Goal: Information Seeking & Learning: Check status

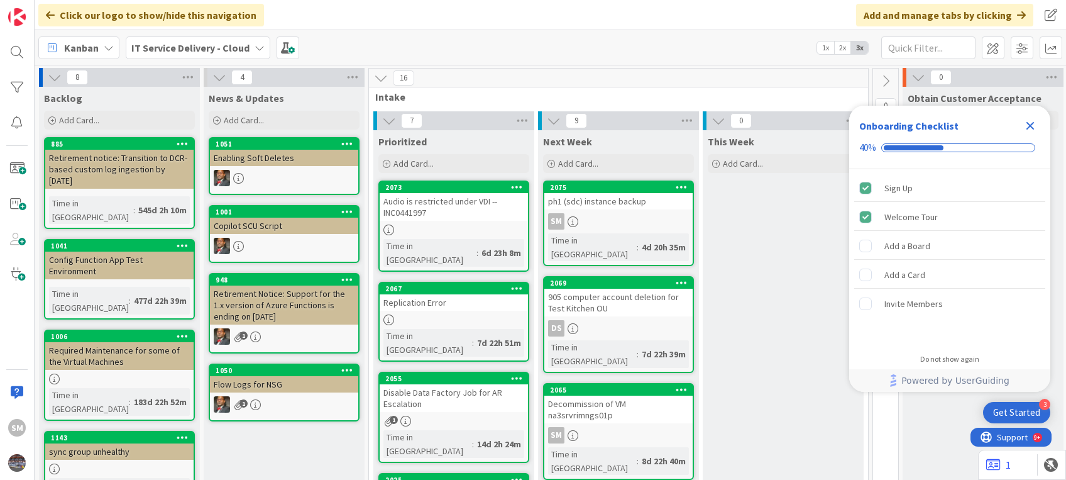
click at [1034, 126] on icon "Close Checklist" at bounding box center [1030, 125] width 15 height 15
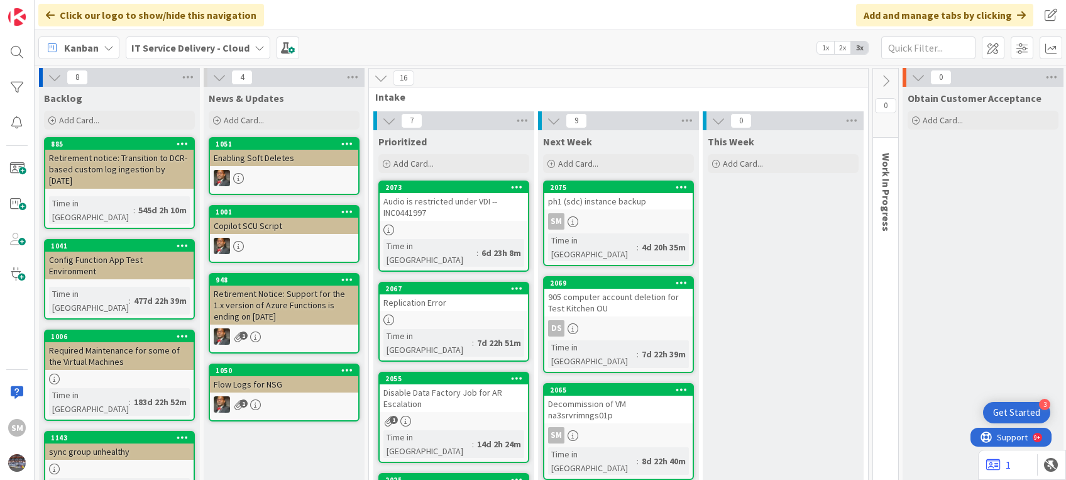
click at [602, 209] on div "ph1 (sdc) instance backup" at bounding box center [618, 201] width 148 height 16
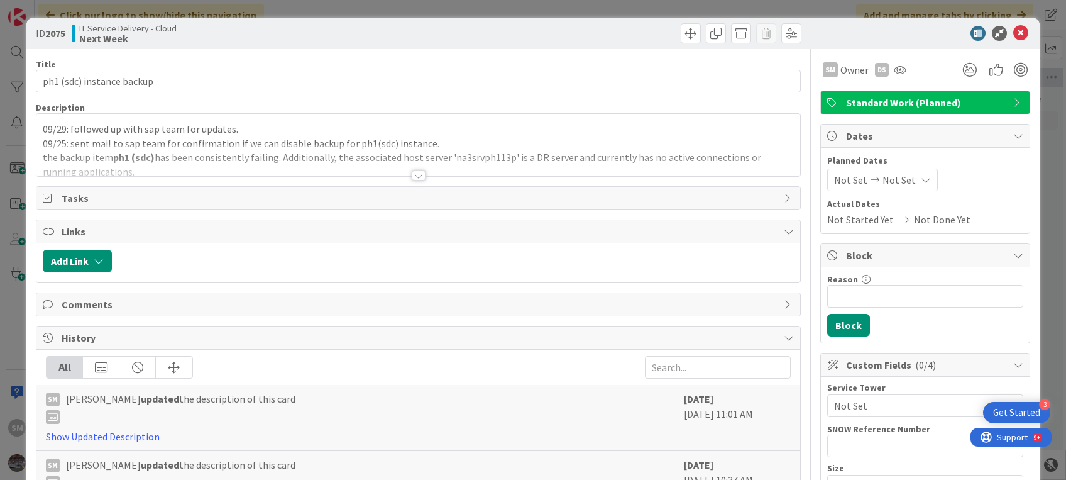
click at [135, 129] on p "09/29: followed up with sap team for updates." at bounding box center [418, 129] width 751 height 14
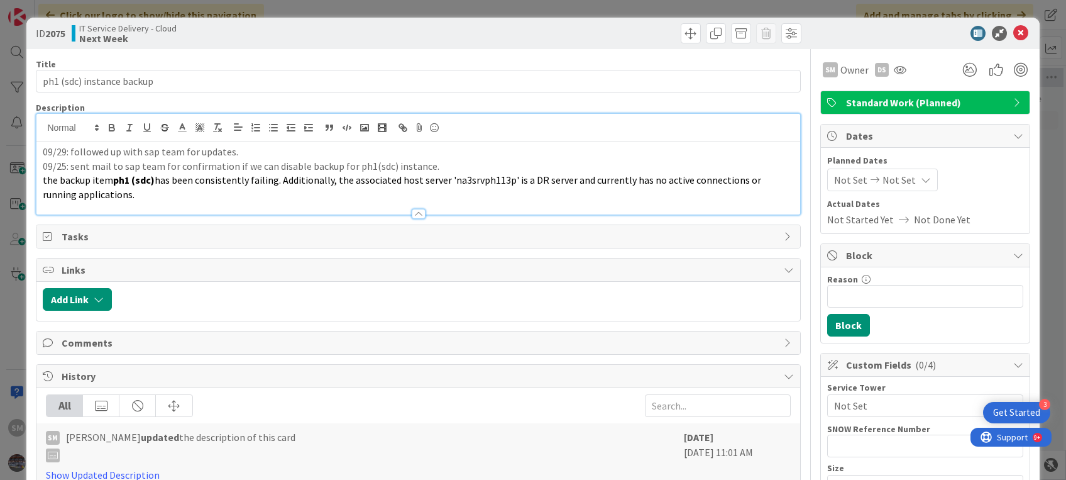
click at [40, 154] on div "09/29: followed up with sap team for updates. 09/25: sent mail to sap team for …" at bounding box center [417, 178] width 763 height 72
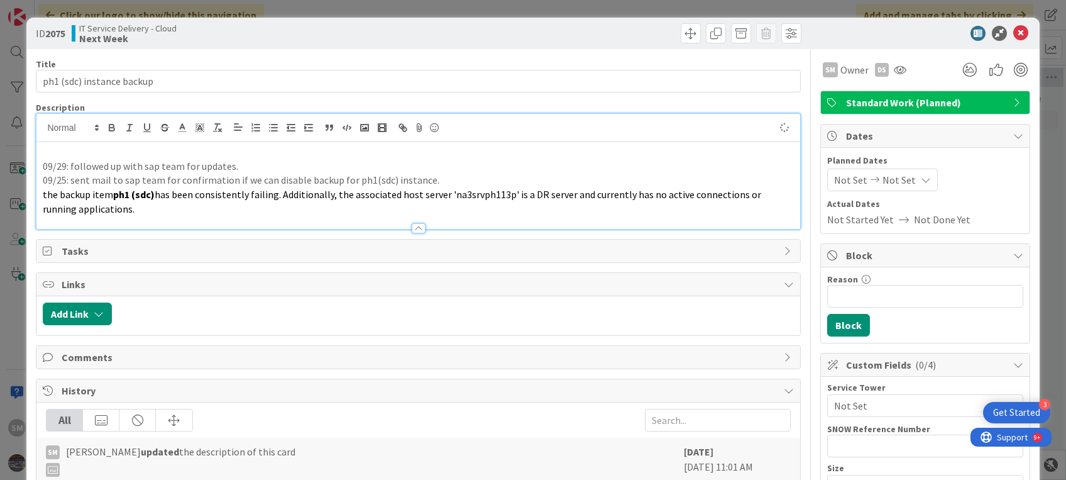
click at [53, 150] on p at bounding box center [418, 152] width 751 height 14
click at [1013, 30] on icon at bounding box center [1020, 33] width 15 height 15
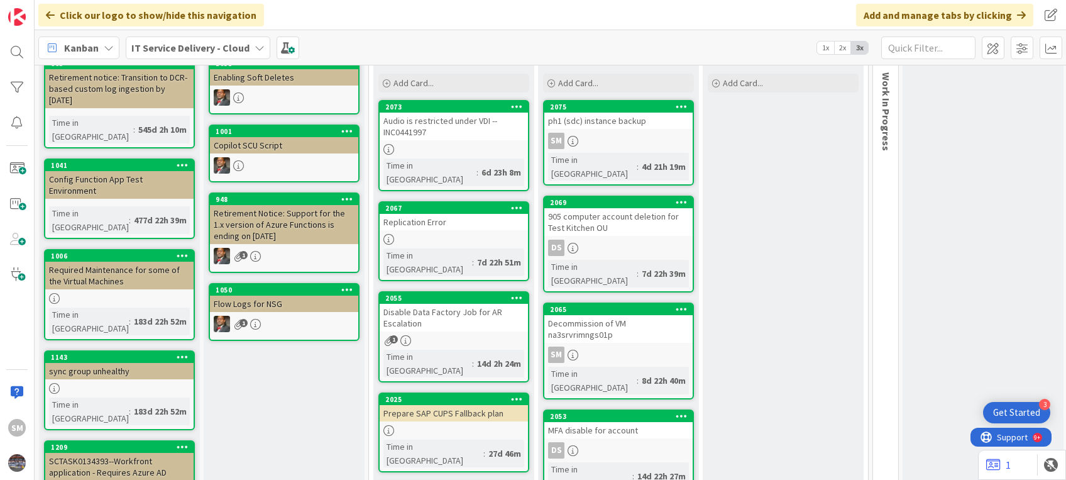
click at [456, 303] on div "2055 Disable Data Factory Job for AR Escalation 1 Time in [GEOGRAPHIC_DATA] : 1…" at bounding box center [453, 336] width 151 height 91
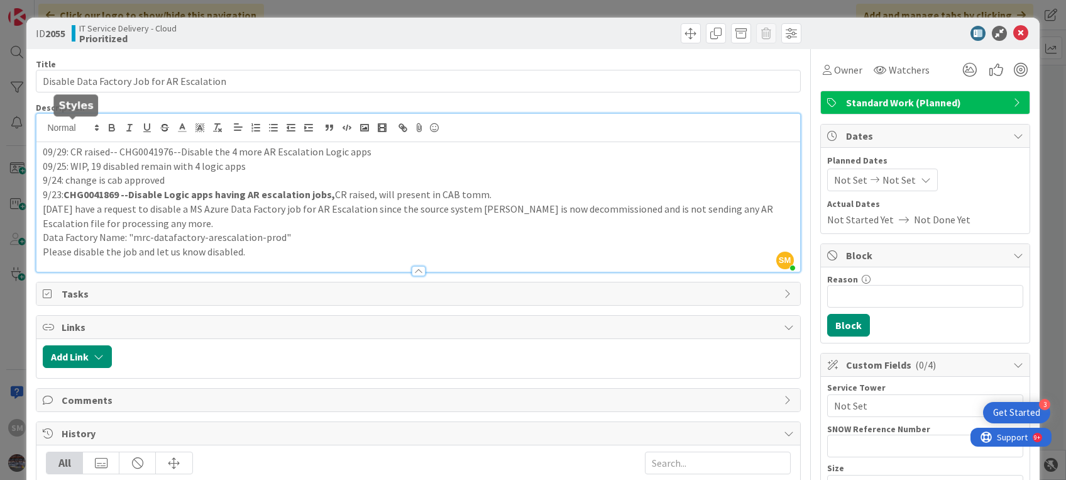
click at [44, 128] on div "SM [PERSON_NAME] just joined 09/29: CR raised-- CHG0041976--Disable the 4 more …" at bounding box center [417, 193] width 763 height 158
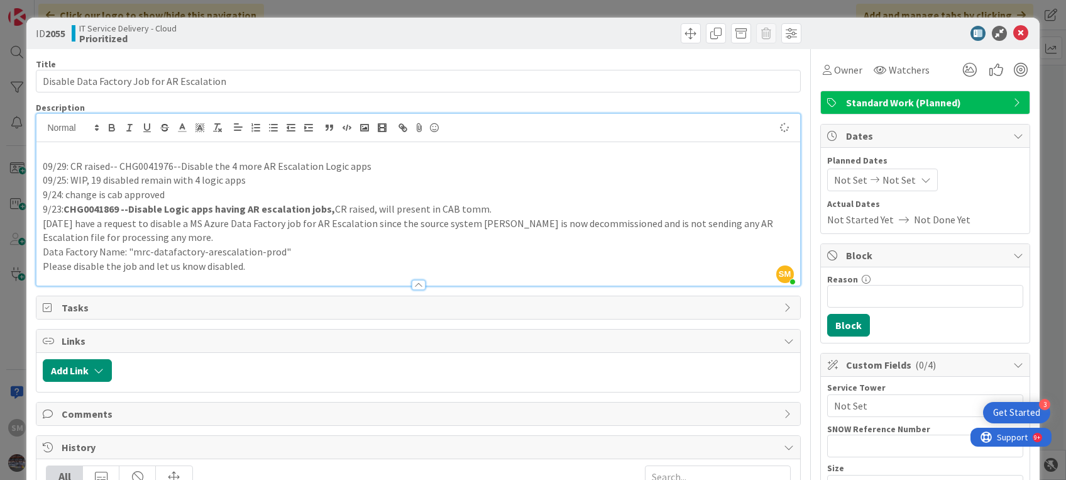
click at [52, 143] on div "09/29: CR raised-- CHG0041976--Disable the 4 more AR Escalation Logic apps 09/2…" at bounding box center [417, 213] width 763 height 143
click at [1013, 34] on icon at bounding box center [1020, 33] width 15 height 15
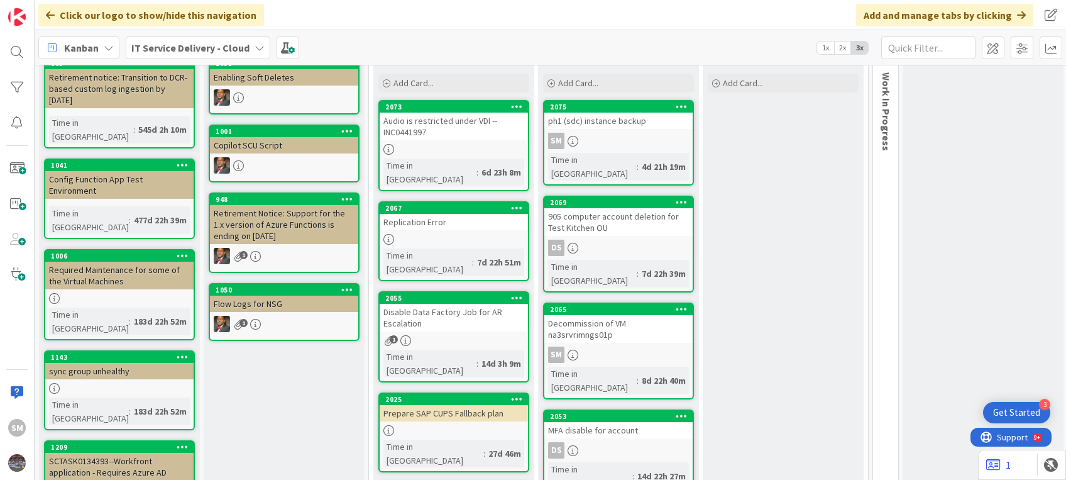
click at [470, 304] on div "Disable Data Factory Job for AR Escalation" at bounding box center [454, 318] width 148 height 28
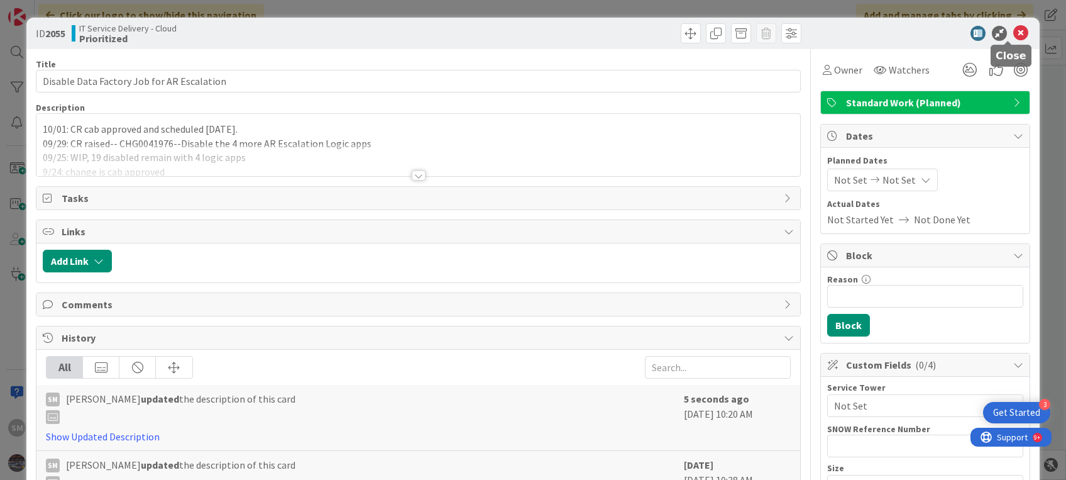
click at [1013, 27] on icon at bounding box center [1020, 33] width 15 height 15
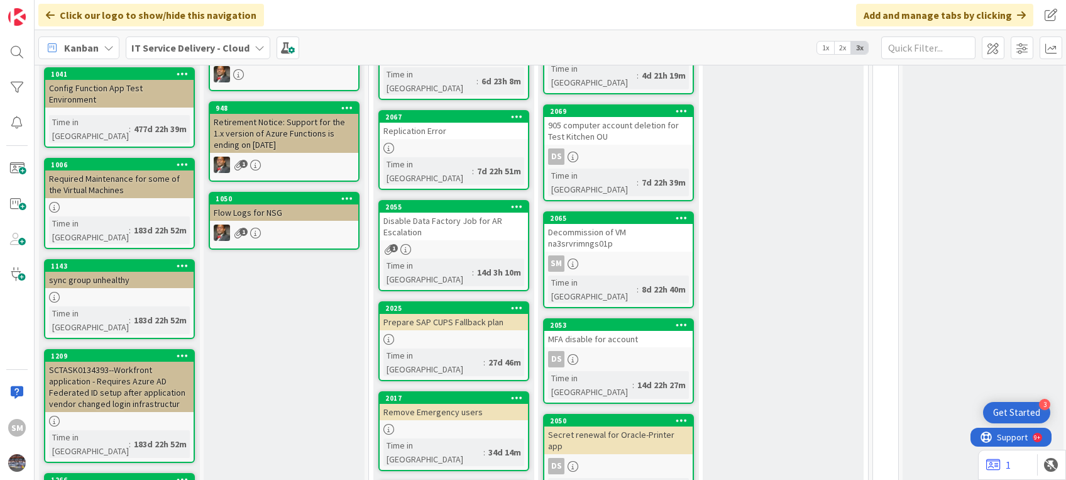
click at [604, 224] on div "Decommission of VM na3srvrimngs01p" at bounding box center [618, 238] width 148 height 28
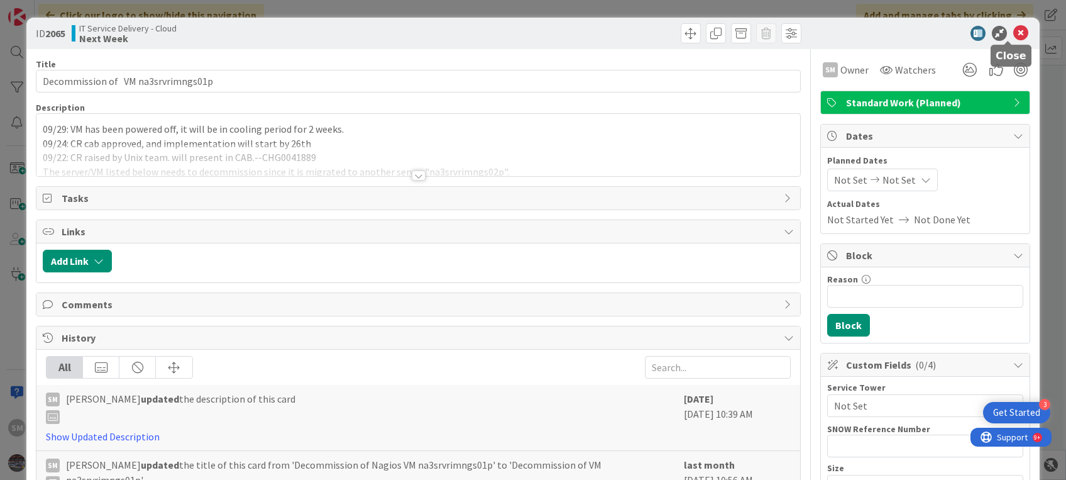
click at [1013, 33] on icon at bounding box center [1020, 33] width 15 height 15
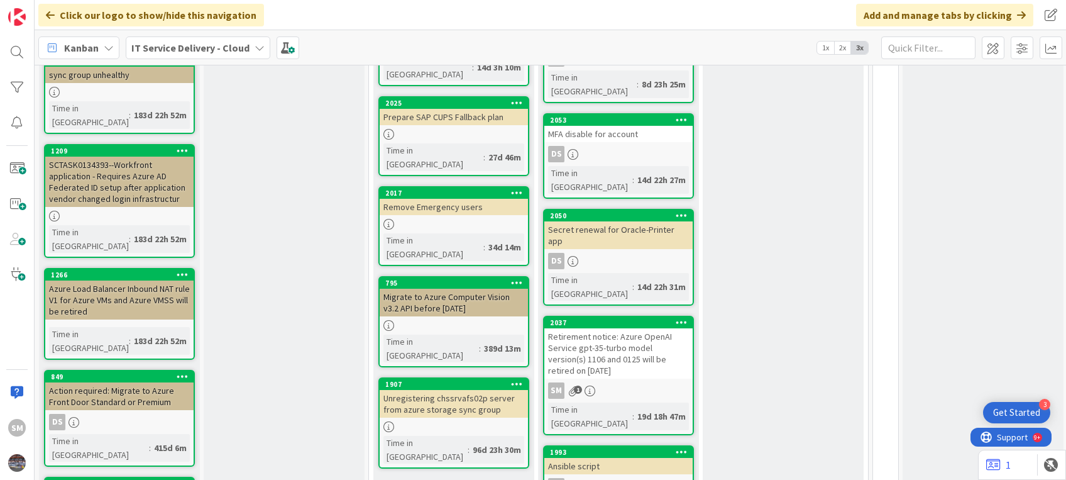
scroll to position [395, 0]
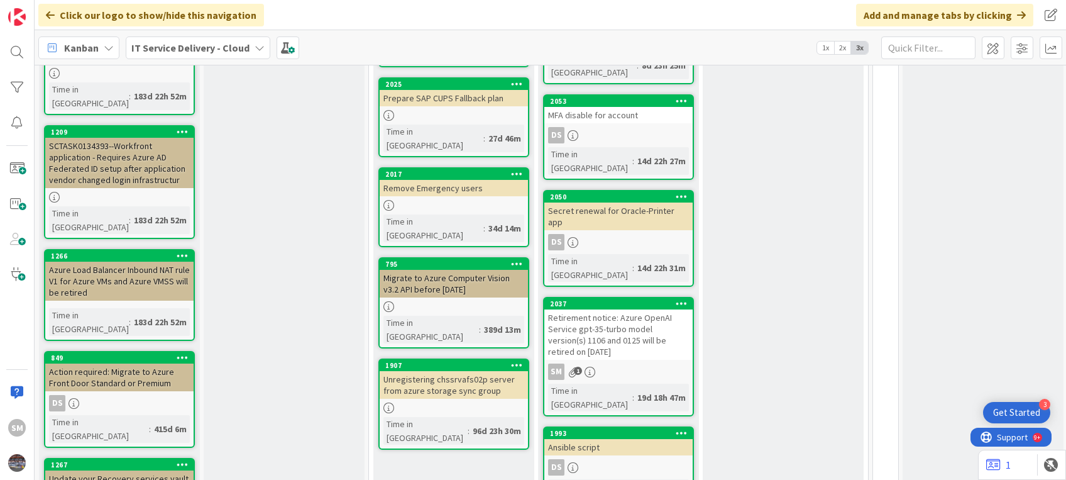
click at [631, 363] on div "SM 1" at bounding box center [618, 371] width 148 height 16
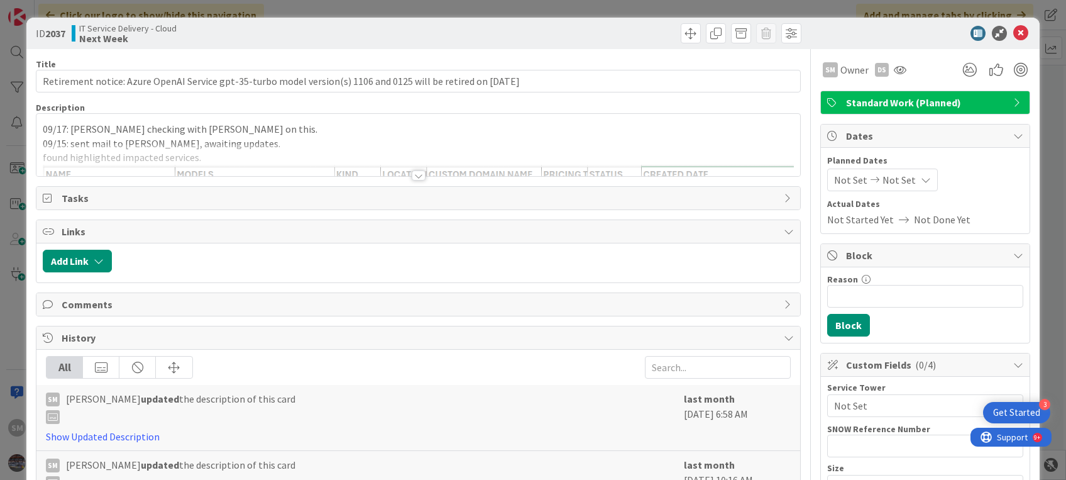
click at [238, 136] on p "09/15: sent mail to [PERSON_NAME], awaiting updates." at bounding box center [418, 143] width 751 height 14
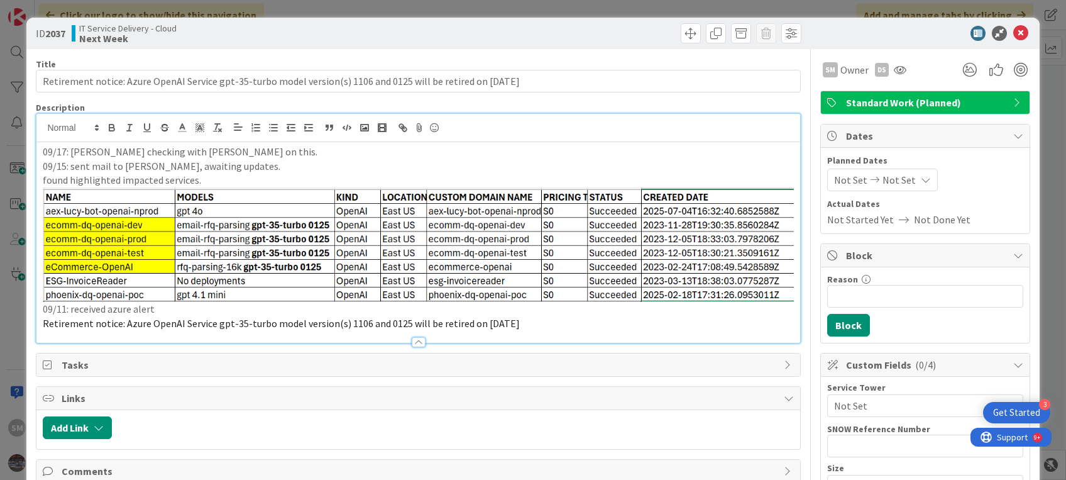
click at [38, 154] on div "09/17: [PERSON_NAME] checking with [PERSON_NAME] on this. 09/15: sent mail to […" at bounding box center [417, 242] width 763 height 201
click at [1013, 29] on icon at bounding box center [1020, 33] width 15 height 15
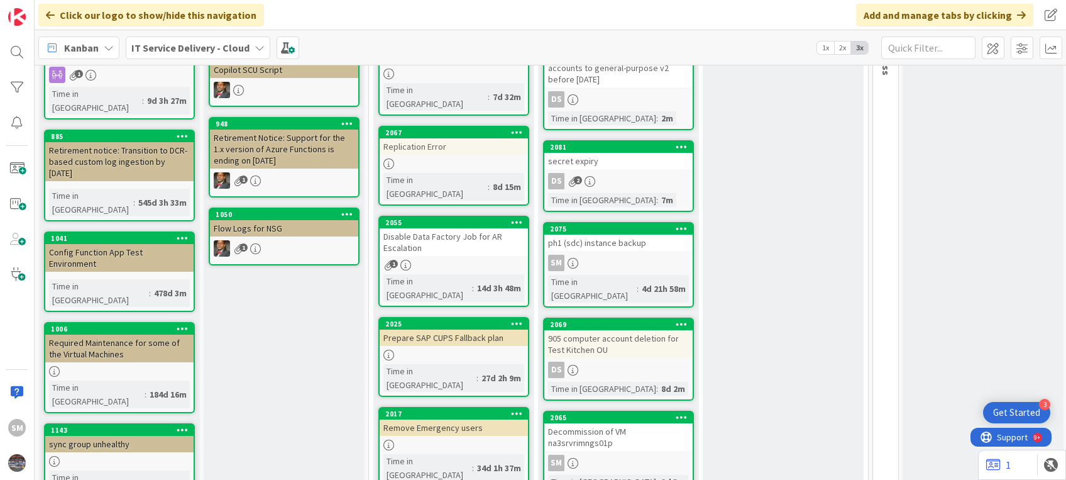
scroll to position [157, 0]
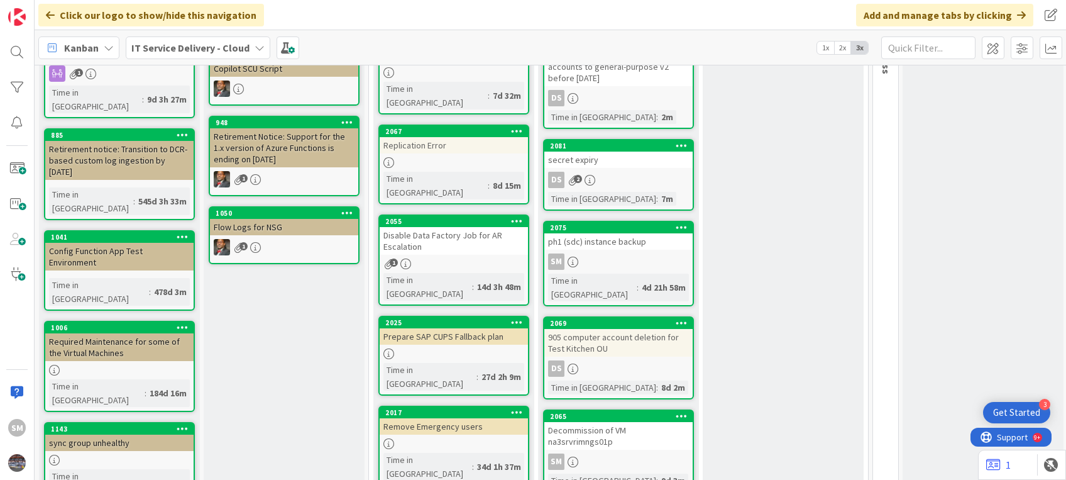
click at [624, 261] on div "SM" at bounding box center [618, 261] width 148 height 16
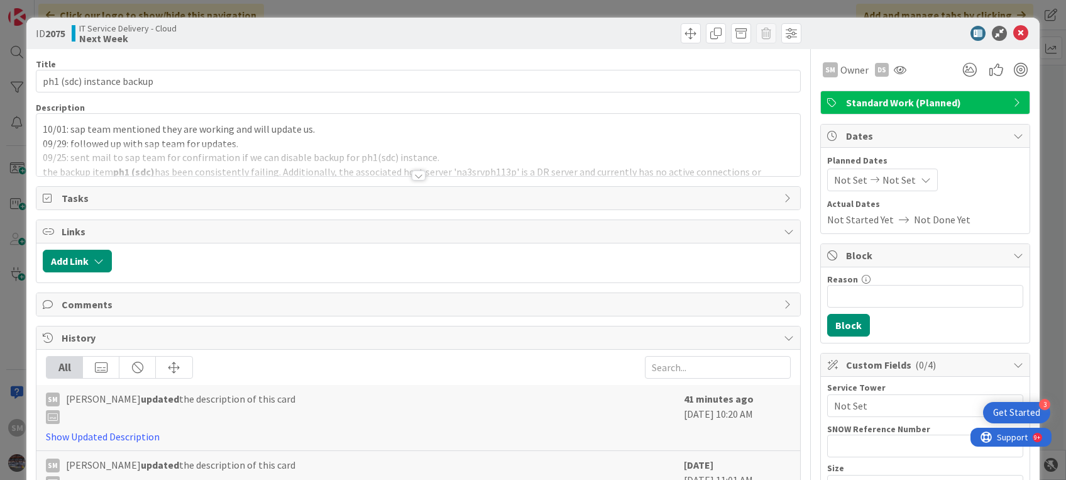
click at [412, 172] on div at bounding box center [419, 175] width 14 height 10
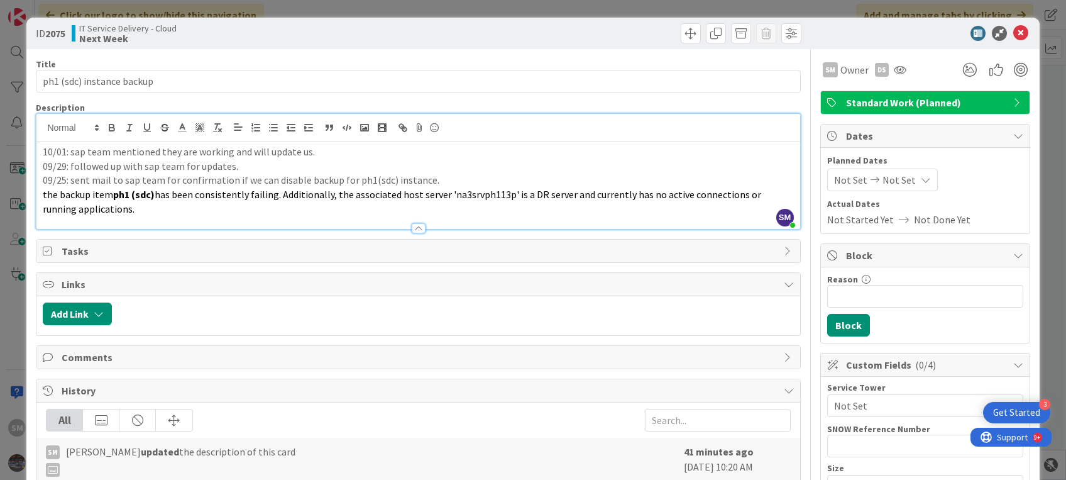
click at [428, 205] on p "the backup item ph1 (sdc) has been consistently failing. Additionally, the asso…" at bounding box center [418, 201] width 751 height 28
click at [260, 216] on div at bounding box center [417, 222] width 763 height 13
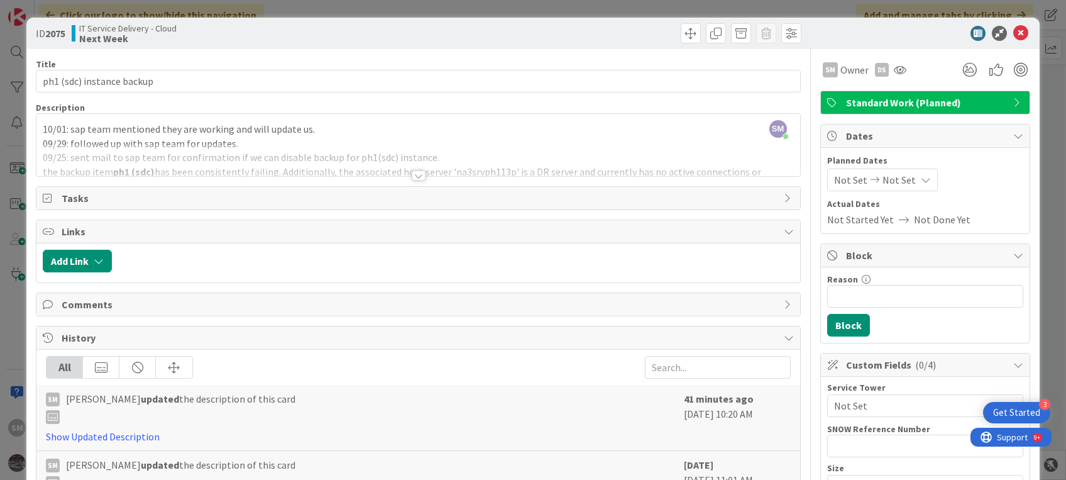
click at [277, 160] on div at bounding box center [417, 160] width 763 height 32
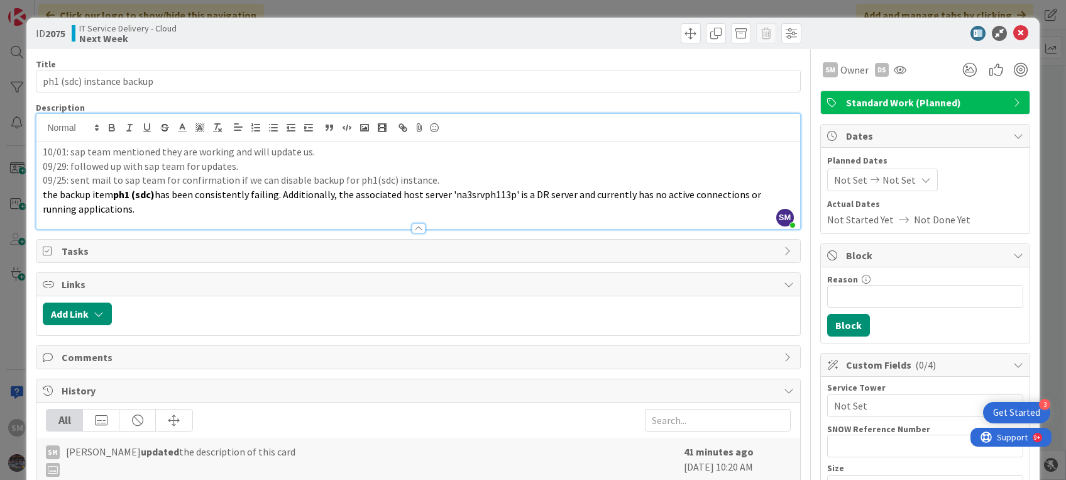
click at [331, 165] on p "09/29: followed up with sap team for updates." at bounding box center [418, 166] width 751 height 14
drag, startPoint x: 158, startPoint y: 205, endPoint x: 21, endPoint y: 146, distance: 148.7
click at [21, 146] on div "ID 2075 IT Service Delivery - Cloud Next Week Title 25 / 128 ph1 (sdc) instance…" at bounding box center [533, 240] width 1066 height 480
click at [106, 171] on p "09/29: followed up with sap team for updates." at bounding box center [418, 166] width 751 height 14
drag, startPoint x: 138, startPoint y: 202, endPoint x: 16, endPoint y: 146, distance: 133.9
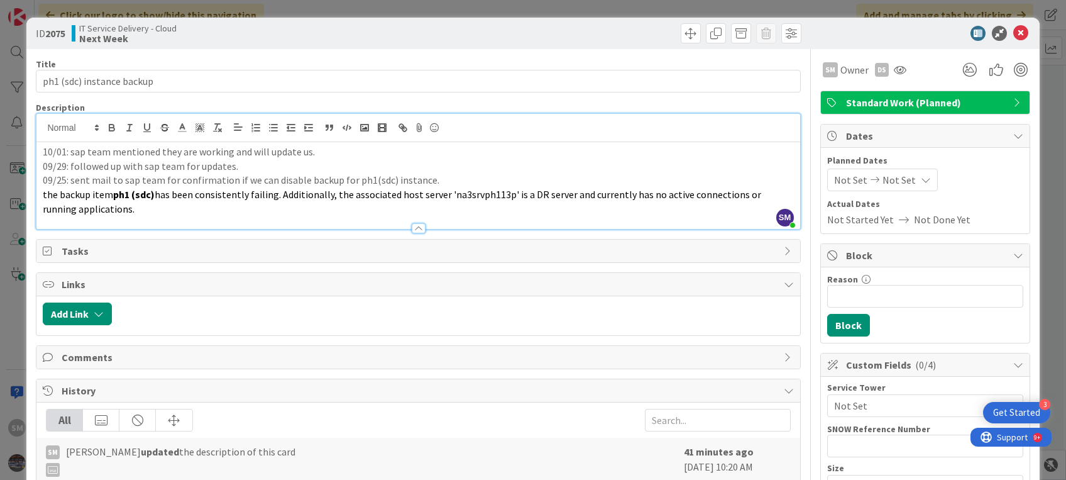
click at [16, 146] on div "ID 2075 IT Service Delivery - Cloud Next Week Title 25 / 128 ph1 (sdc) instance…" at bounding box center [533, 240] width 1066 height 480
click at [59, 150] on p "10/01: sap team mentioned they are working and will update us." at bounding box center [418, 152] width 751 height 14
drag, startPoint x: 40, startPoint y: 150, endPoint x: 140, endPoint y: 206, distance: 114.0
click at [140, 206] on div "10/01: sap team mentioned they are working and will update us. 09/29: followed …" at bounding box center [417, 185] width 763 height 87
click at [140, 206] on p "the backup item ph1 (sdc) has been consistently failing. Additionally, the asso…" at bounding box center [418, 201] width 751 height 28
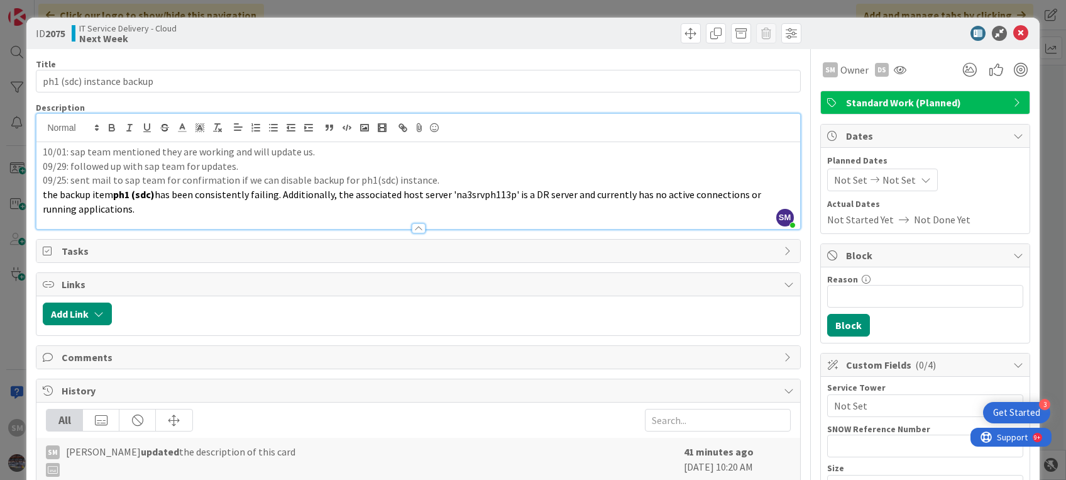
drag, startPoint x: 140, startPoint y: 206, endPoint x: 36, endPoint y: 150, distance: 117.9
click at [36, 150] on div "10/01: sap team mentioned they are working and will update us. 09/29: followed …" at bounding box center [417, 185] width 763 height 87
click at [111, 190] on span "the backup item" at bounding box center [78, 194] width 70 height 13
drag, startPoint x: 134, startPoint y: 207, endPoint x: 42, endPoint y: 147, distance: 109.9
click at [42, 147] on div "10/01: sap team mentioned they are working and will update us. 09/29: followed …" at bounding box center [417, 185] width 763 height 87
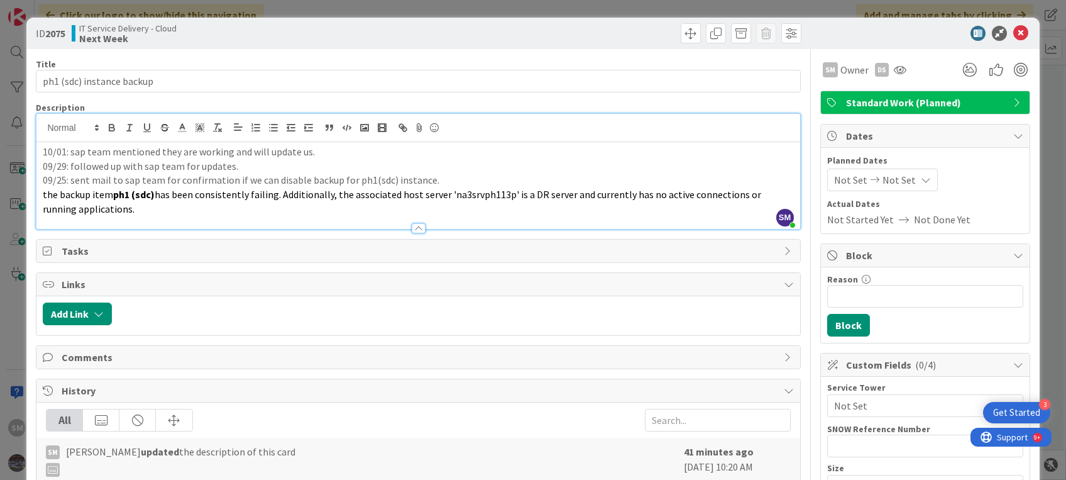
click at [148, 172] on p "09/29: followed up with sap team for updates." at bounding box center [418, 166] width 751 height 14
click at [1013, 30] on icon at bounding box center [1020, 33] width 15 height 15
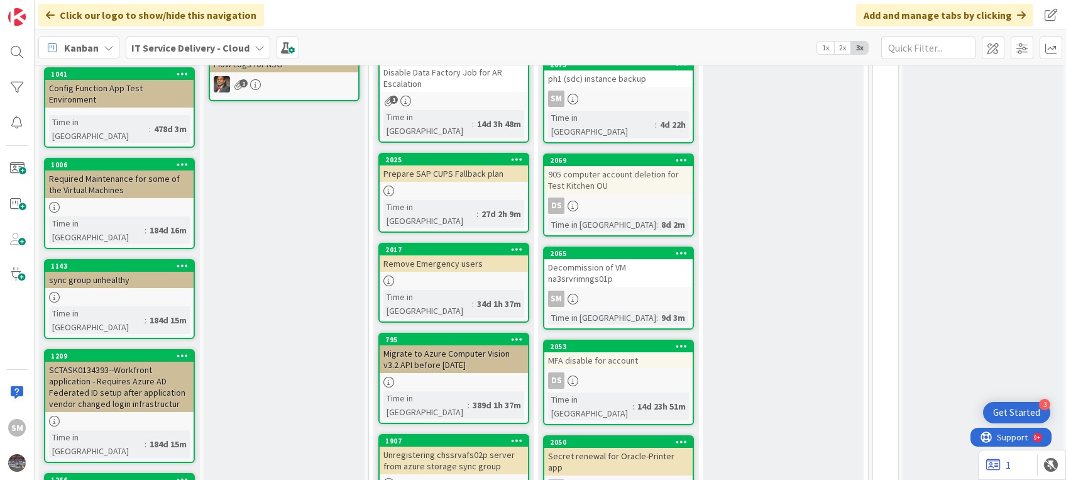
scroll to position [187, 0]
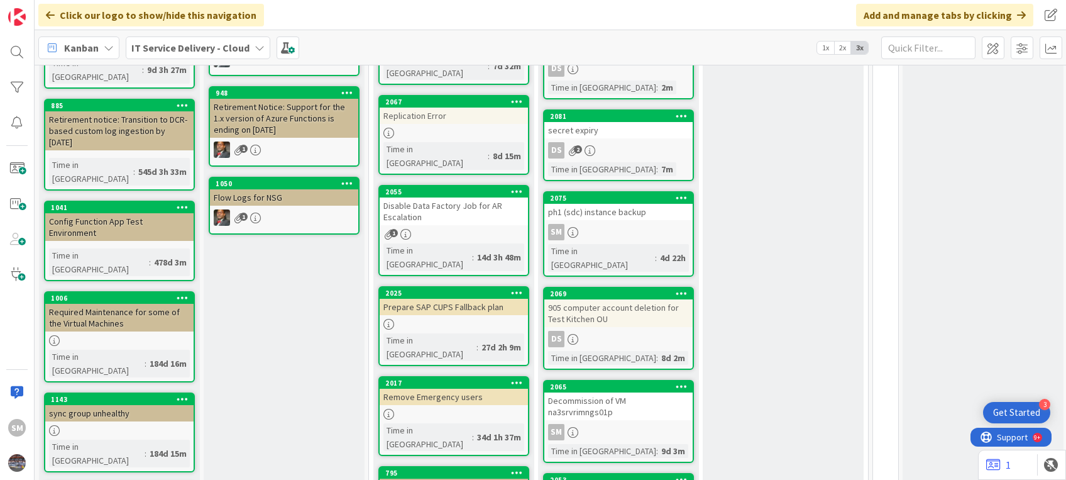
click at [446, 197] on div "Disable Data Factory Job for AR Escalation" at bounding box center [454, 211] width 148 height 28
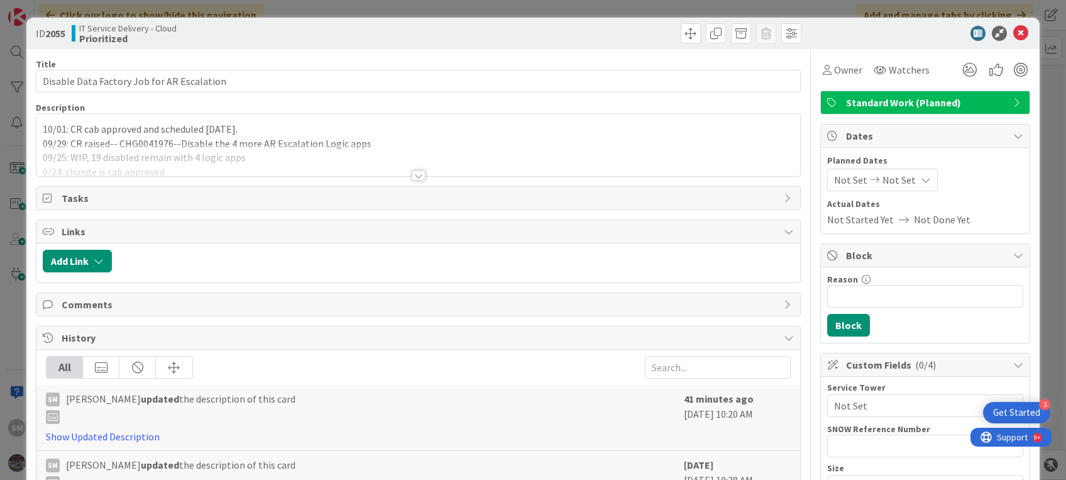
click at [337, 154] on div at bounding box center [417, 160] width 763 height 32
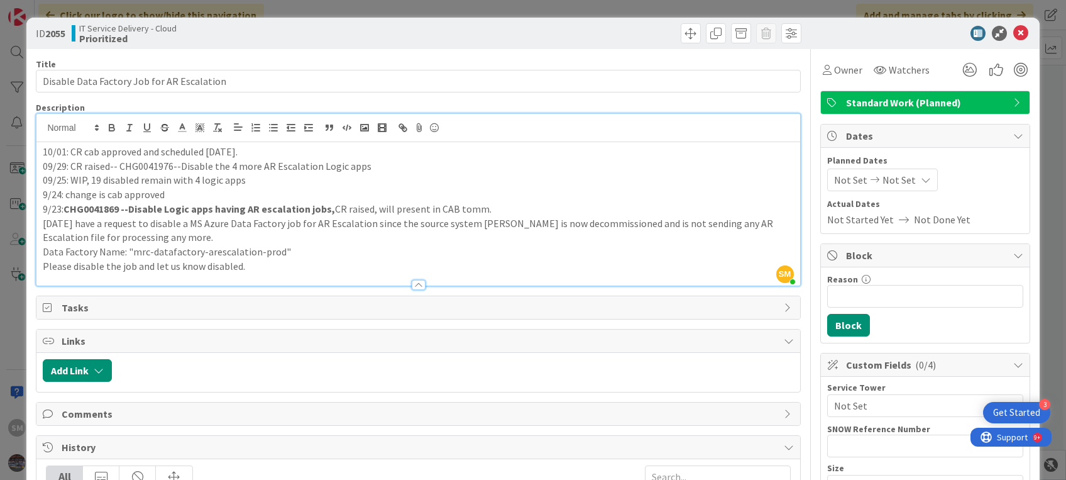
click at [70, 150] on p "10/01: CR cab approved and scheduled [DATE]." at bounding box center [418, 152] width 751 height 14
click at [400, 155] on p "10/01: CR cab approved and scheduled [DATE]." at bounding box center [418, 152] width 751 height 14
click at [1017, 35] on div "ID 2055 IT Service Delivery - Cloud Prioritized" at bounding box center [532, 33] width 1013 height 31
click at [1013, 35] on icon at bounding box center [1020, 33] width 15 height 15
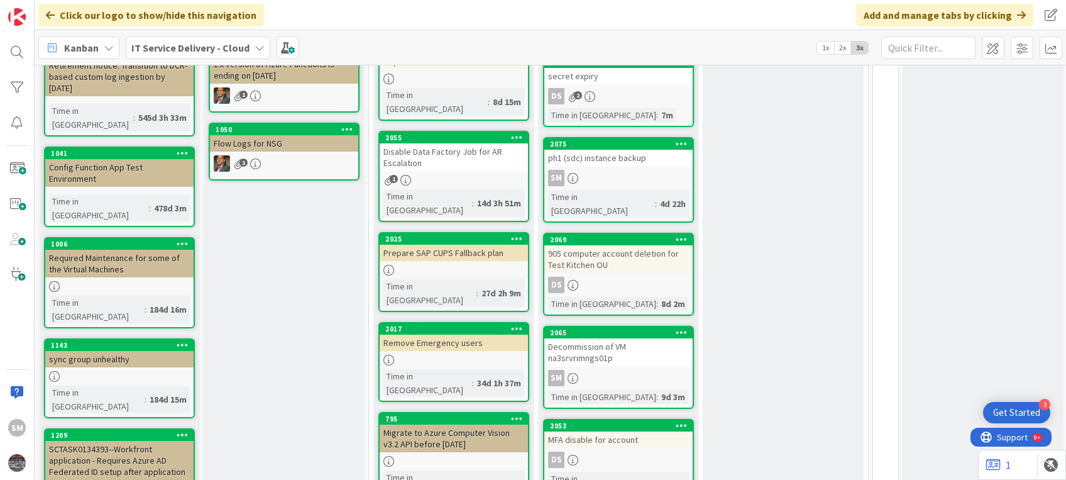
scroll to position [318, 0]
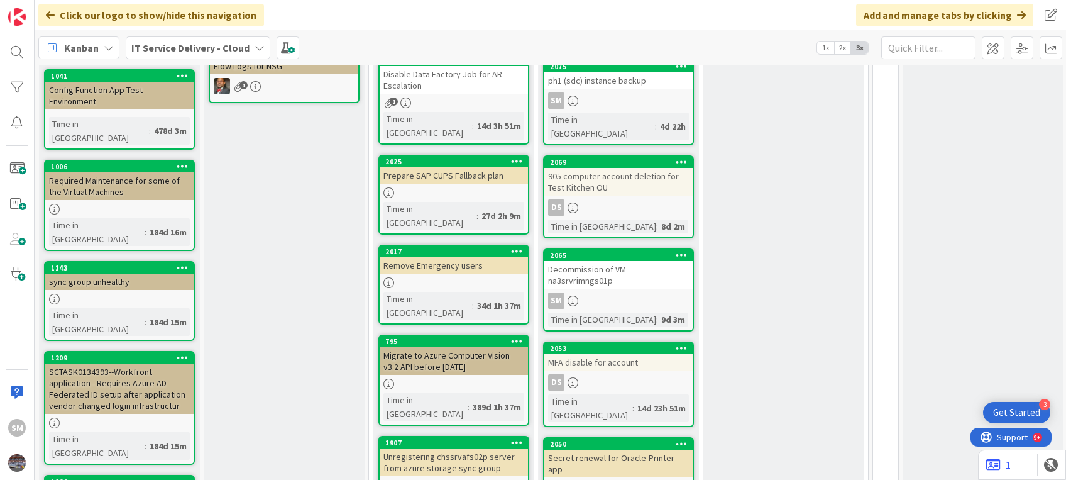
click at [723, 171] on div "This Week Add Card..." at bounding box center [783, 441] width 161 height 1259
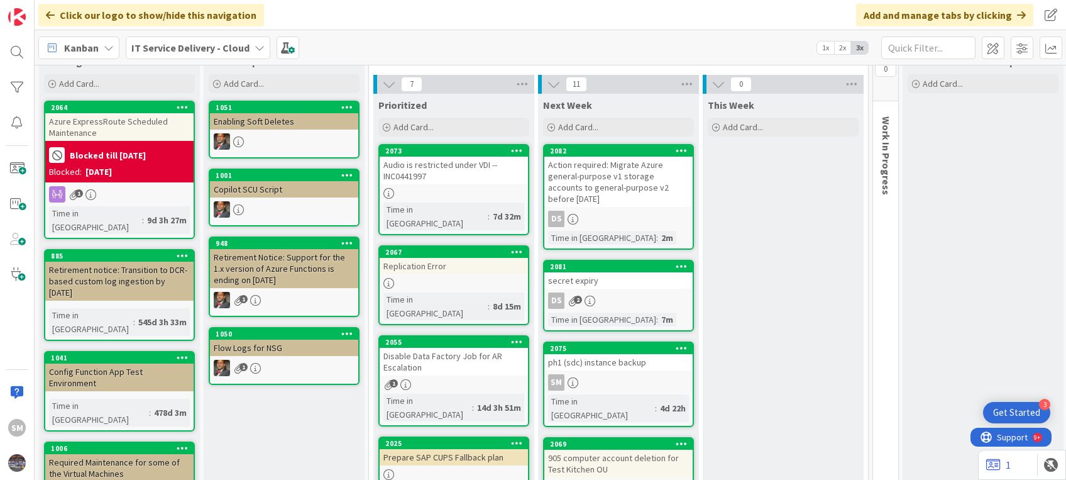
scroll to position [28, 0]
